Goal: Transaction & Acquisition: Purchase product/service

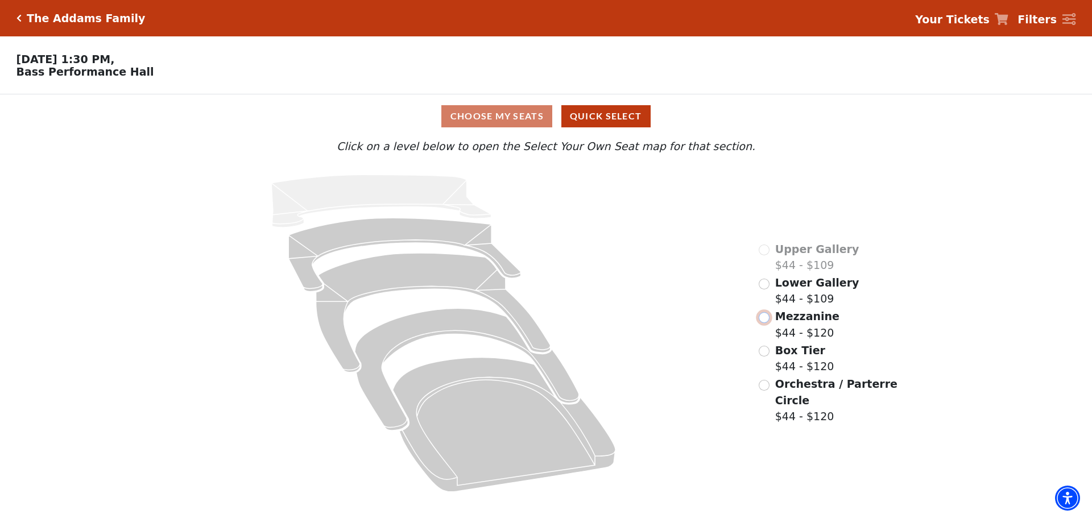
click at [761, 323] on input "Mezzanine$44 - $120\a" at bounding box center [764, 317] width 11 height 11
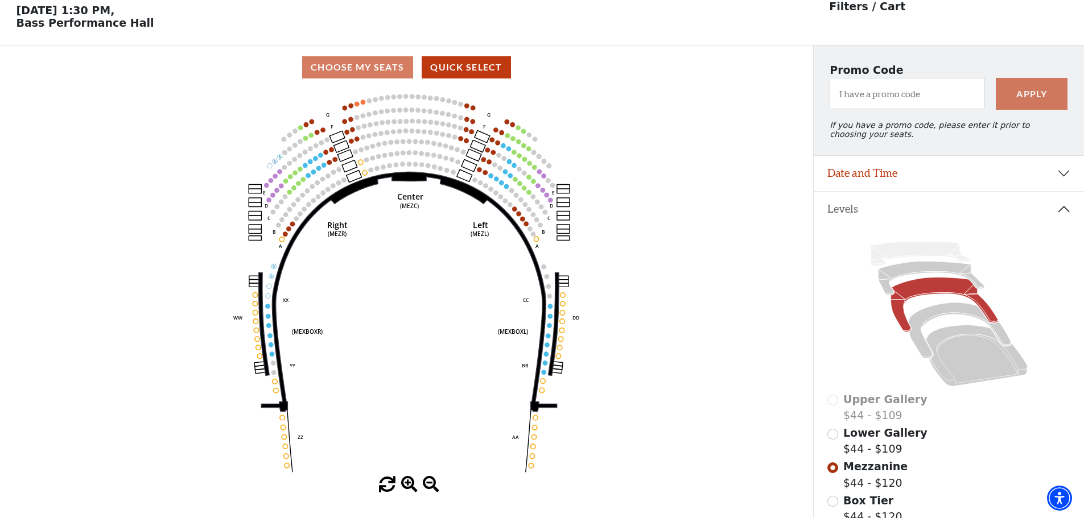
scroll to position [53, 0]
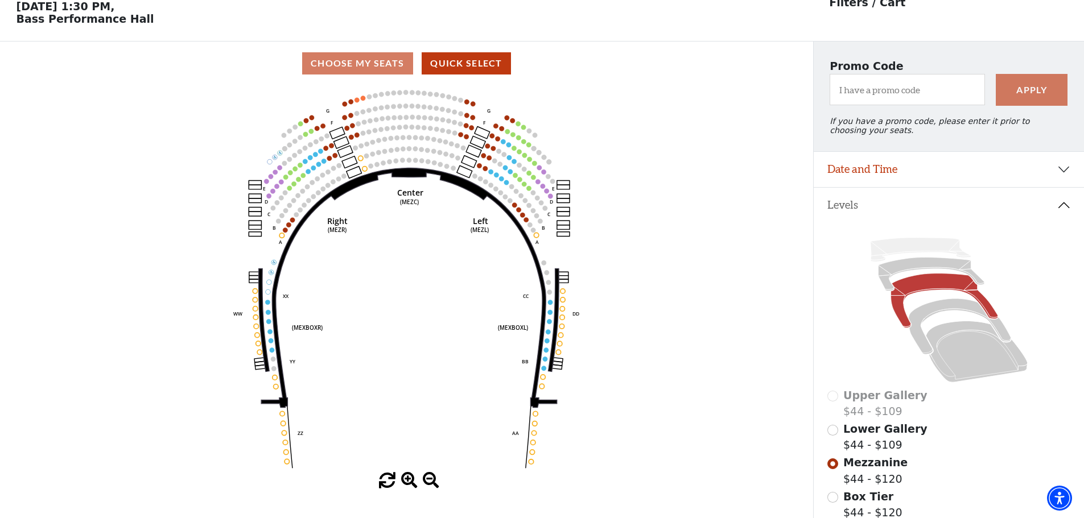
drag, startPoint x: 426, startPoint y: 243, endPoint x: 417, endPoint y: 285, distance: 43.1
click at [417, 285] on icon "Center (MEZC) Right (MEZR) Left (MEZL) (MEXBOXR) (MEXBOXL) XX WW CC DD YY BB ZZ…" at bounding box center [406, 278] width 732 height 387
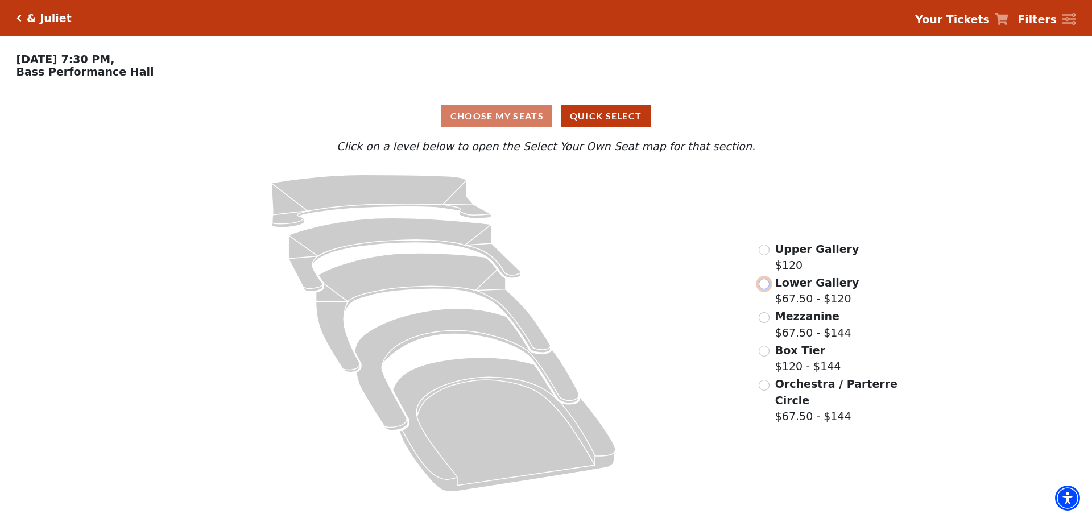
click at [763, 285] on input "Lower Gallery$67.50 - $120\a" at bounding box center [764, 284] width 11 height 11
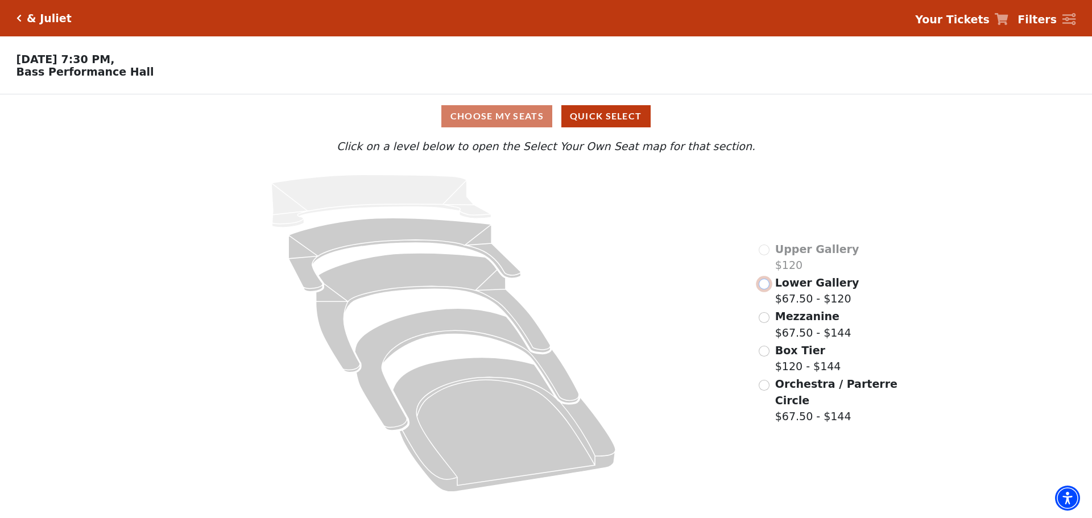
click at [765, 287] on input "Lower Gallery$67.50 - $120\a" at bounding box center [764, 284] width 11 height 11
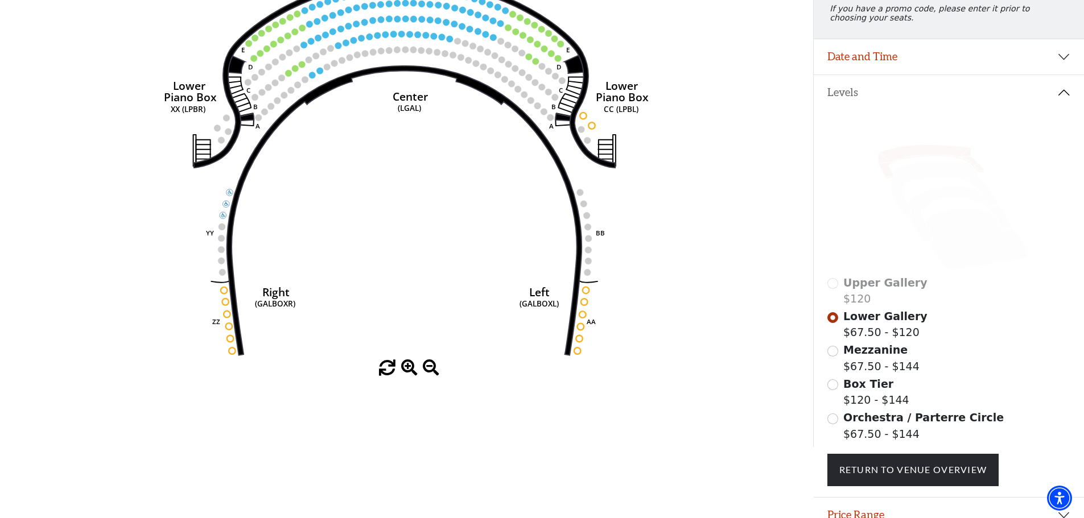
scroll to position [167, 0]
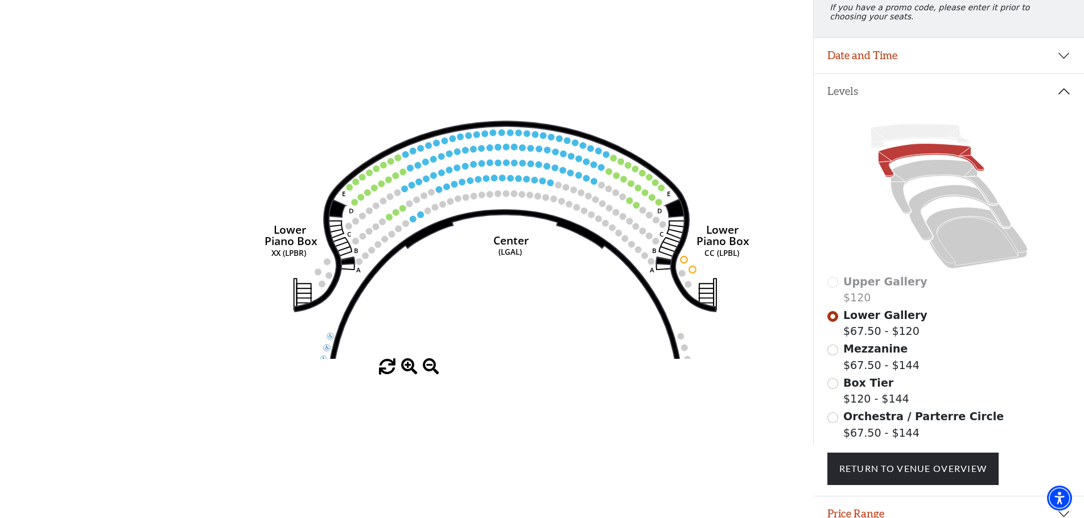
drag, startPoint x: 440, startPoint y: 165, endPoint x: 540, endPoint y: 307, distance: 174.2
click at [541, 311] on icon "Right (GALBOXR) E D C B A E D C B A YY ZZ Left (GALBOXL) BB AA Center Lower Pia…" at bounding box center [406, 165] width 732 height 387
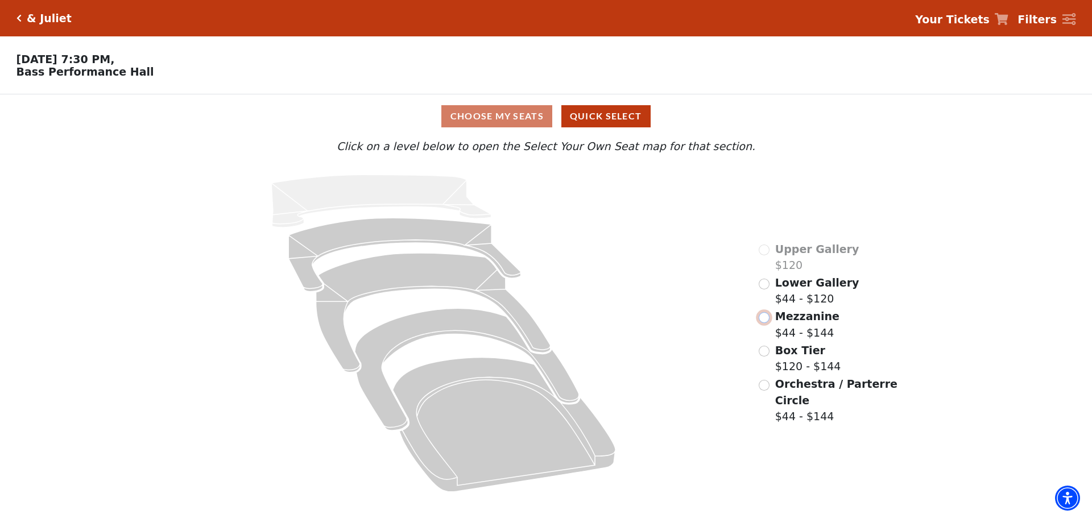
click at [762, 323] on input "Mezzanine$44 - $144\a" at bounding box center [764, 317] width 11 height 11
